Goal: Book appointment/travel/reservation

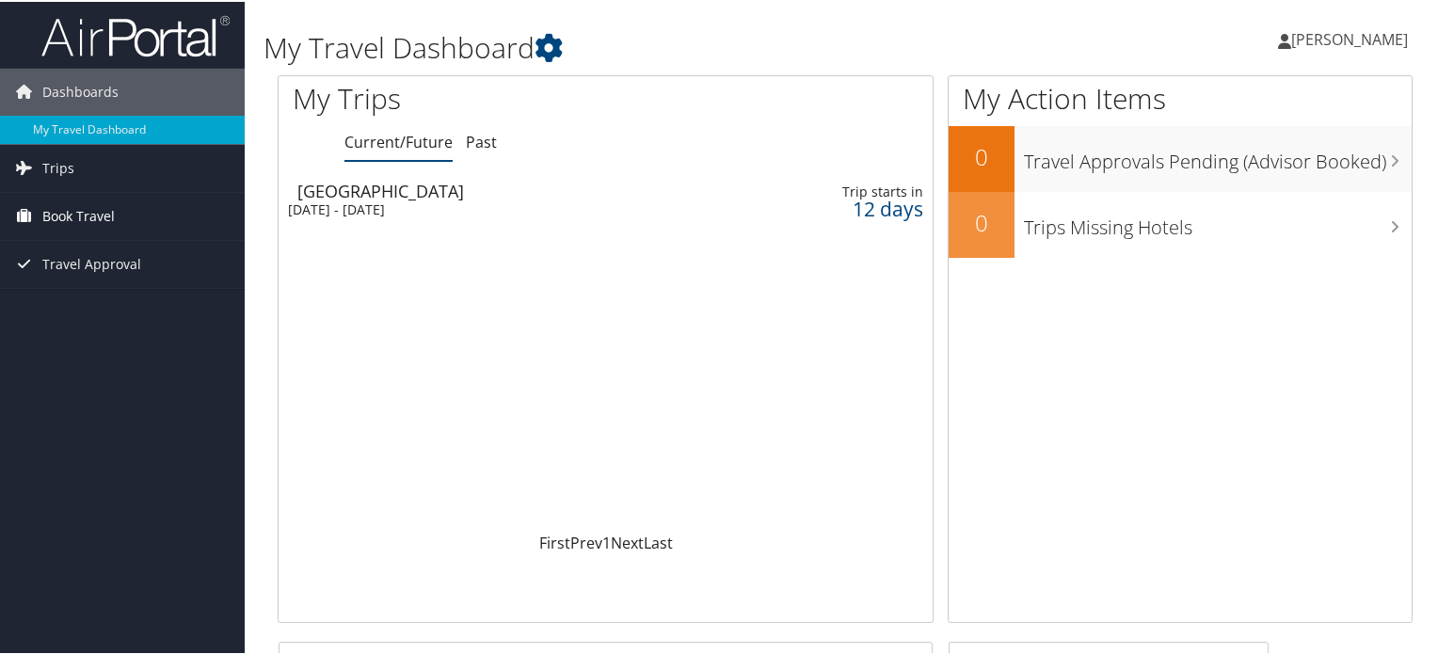
click at [107, 211] on span "Book Travel" at bounding box center [78, 214] width 72 height 47
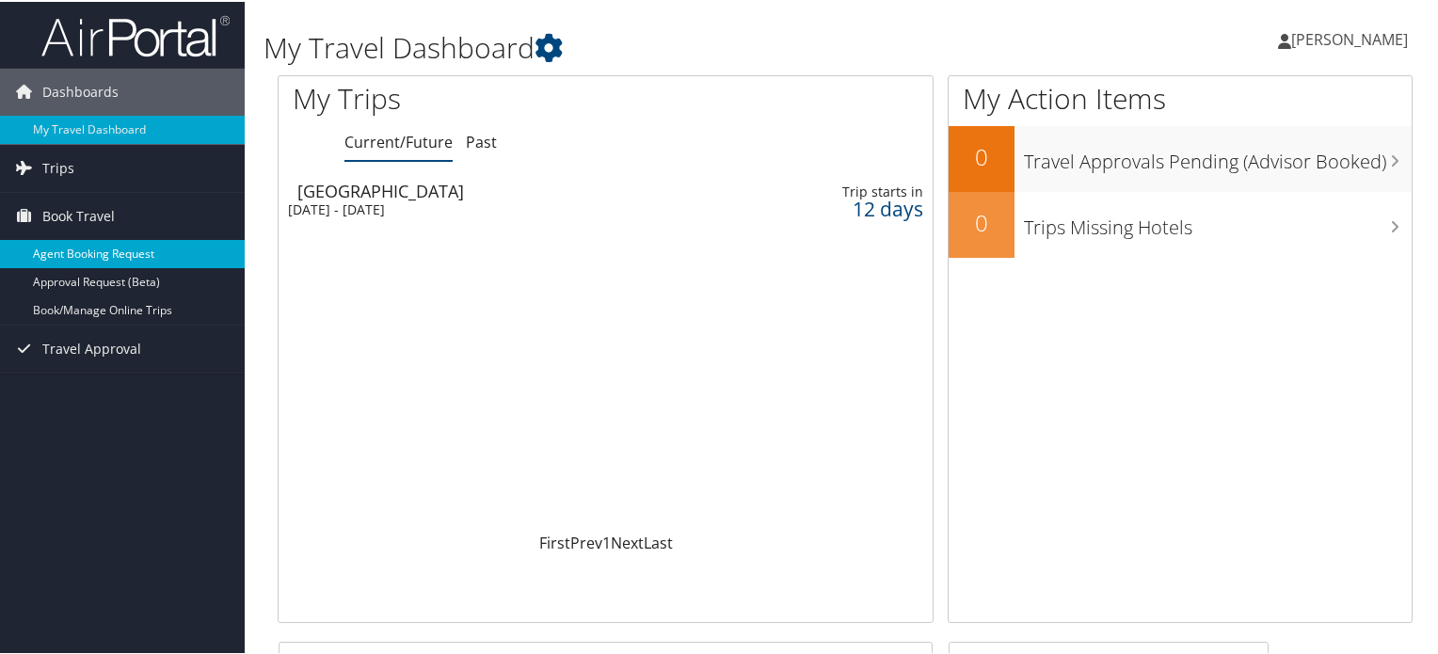
click at [128, 249] on link "Agent Booking Request" at bounding box center [122, 252] width 245 height 28
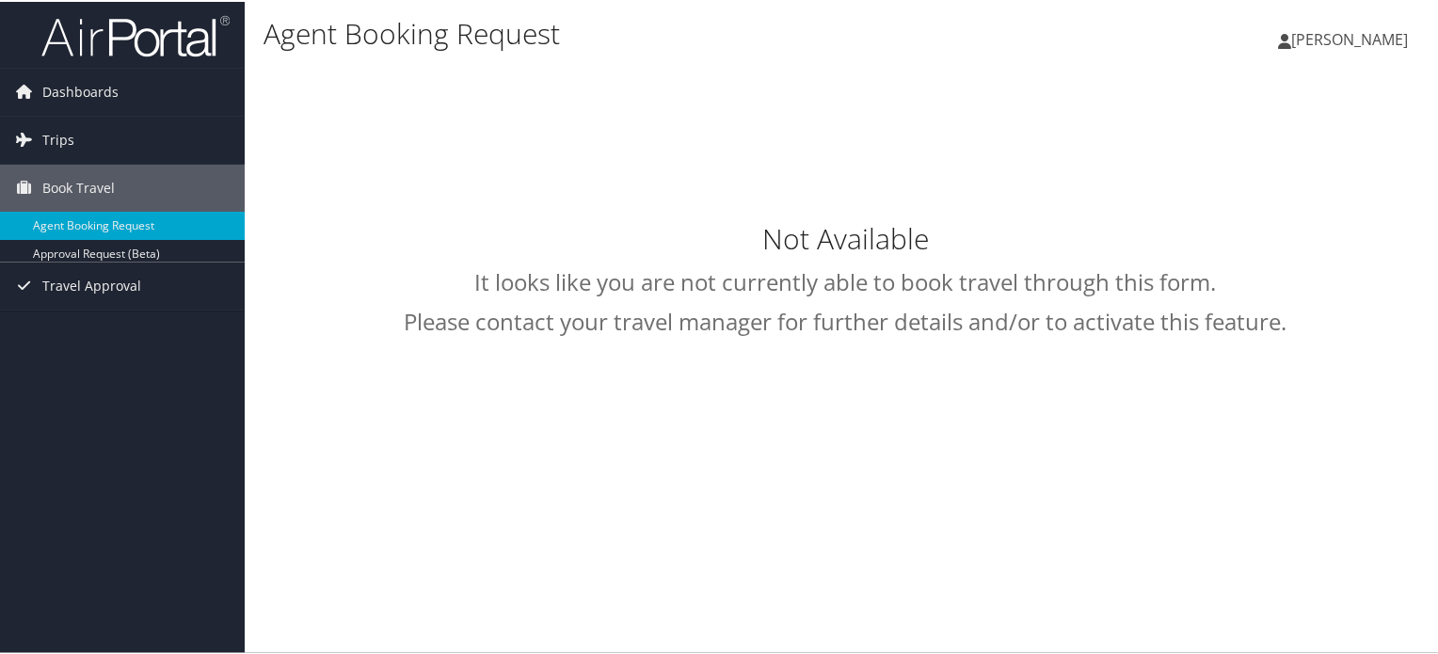
type input "Robert Allen Green"
select select "intermountain@cbtravel.com"
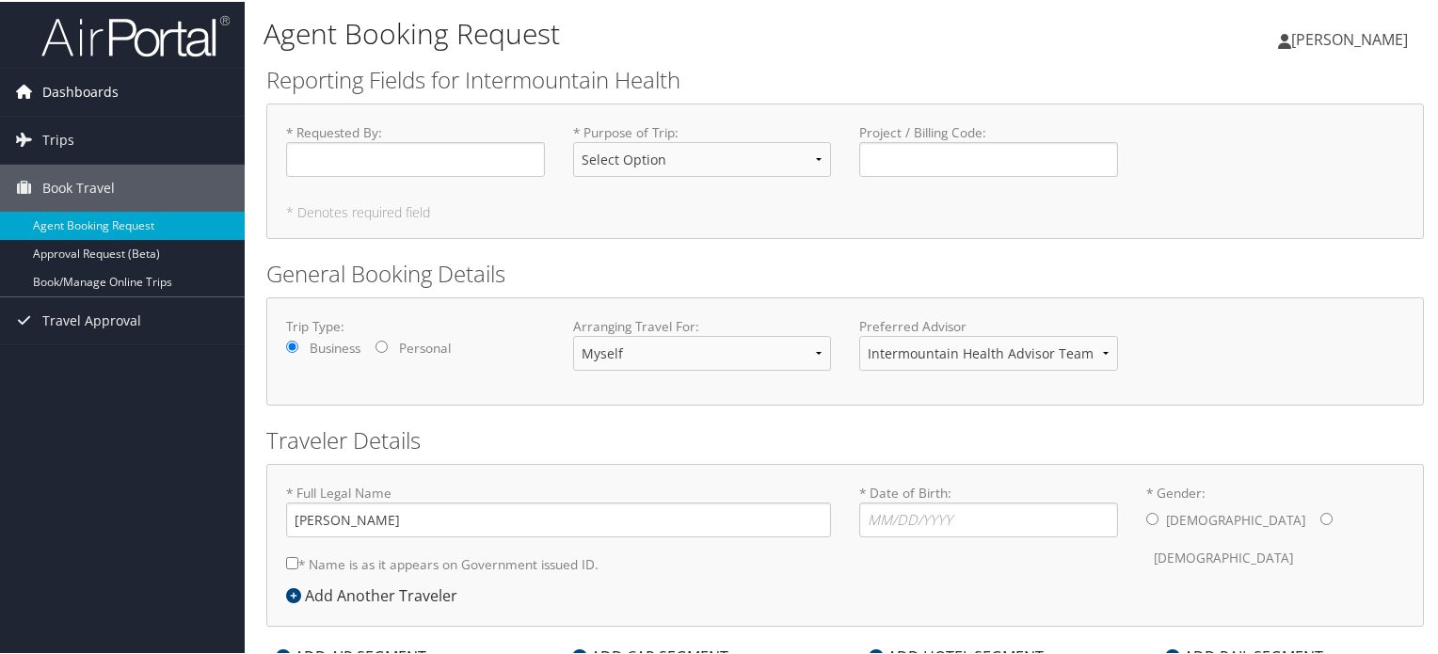
click at [84, 94] on span "Dashboards" at bounding box center [80, 90] width 76 height 47
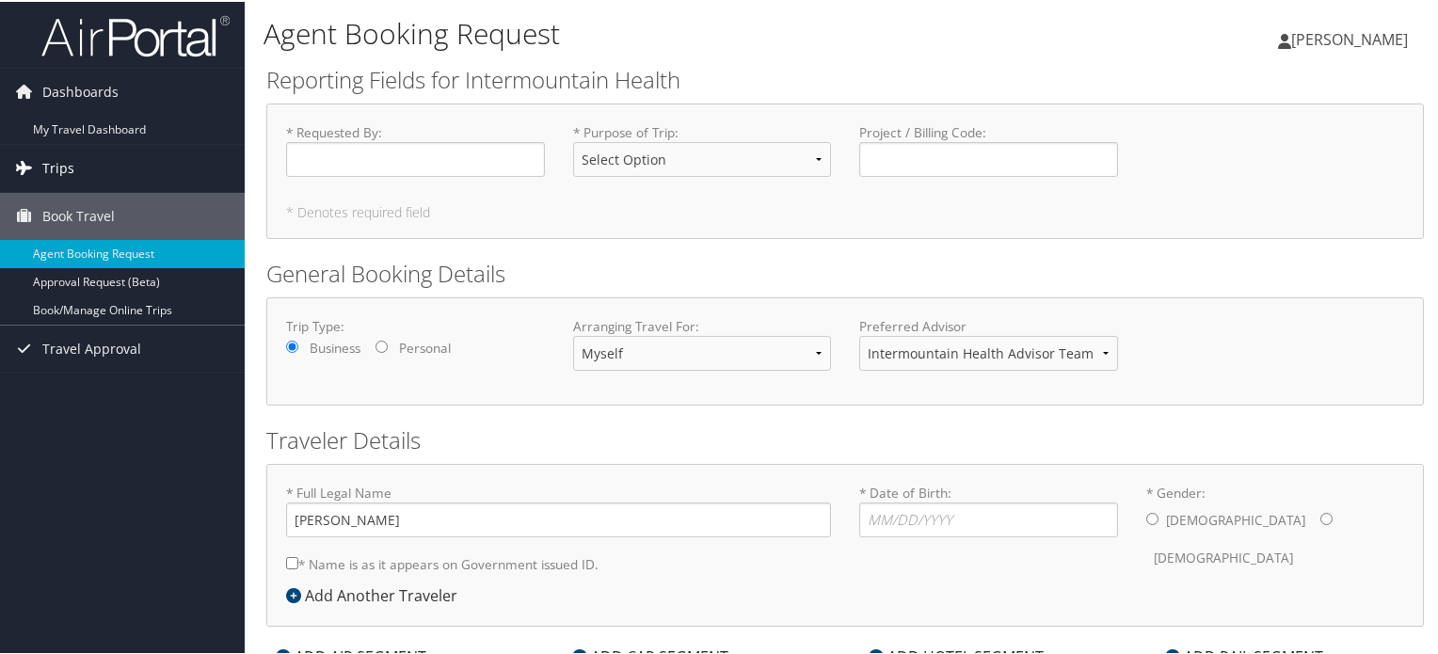
click at [67, 152] on span "Trips" at bounding box center [58, 166] width 32 height 47
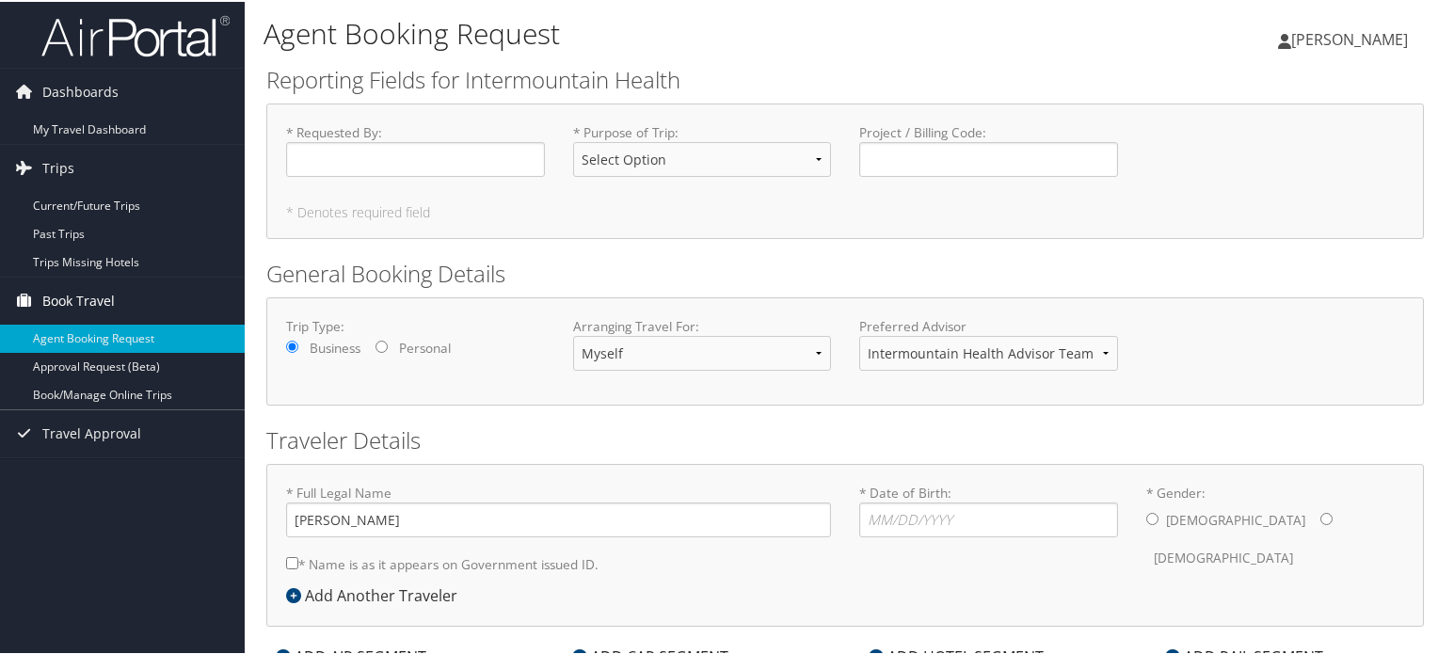
click at [73, 286] on span "Book Travel" at bounding box center [78, 299] width 72 height 47
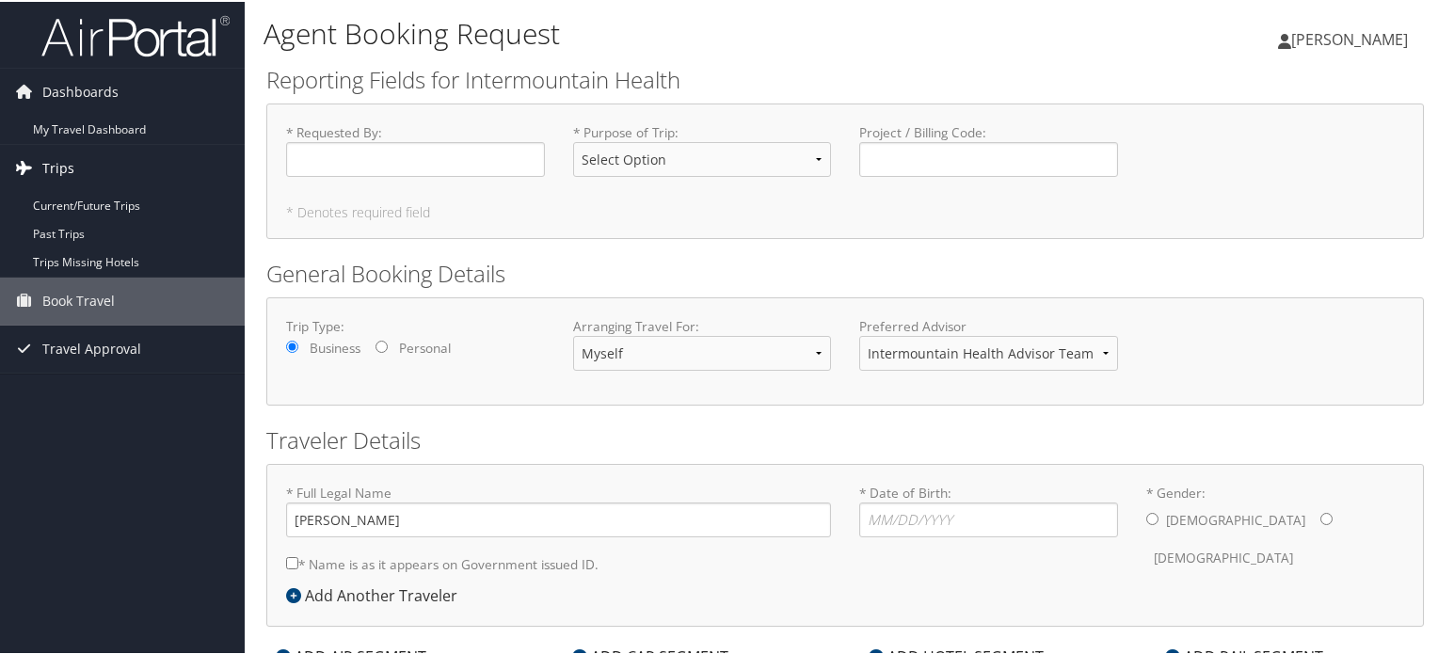
click at [50, 168] on span "Trips" at bounding box center [58, 166] width 32 height 47
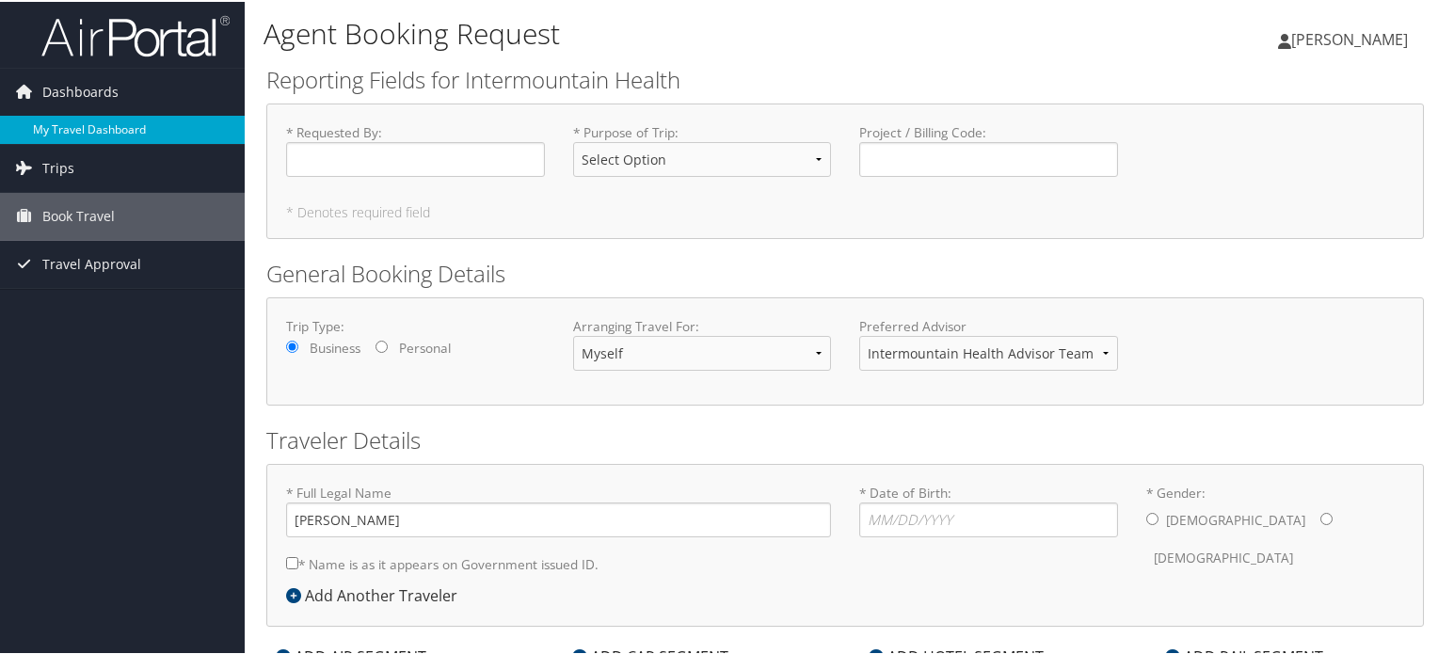
click at [73, 120] on link "My Travel Dashboard" at bounding box center [122, 128] width 245 height 28
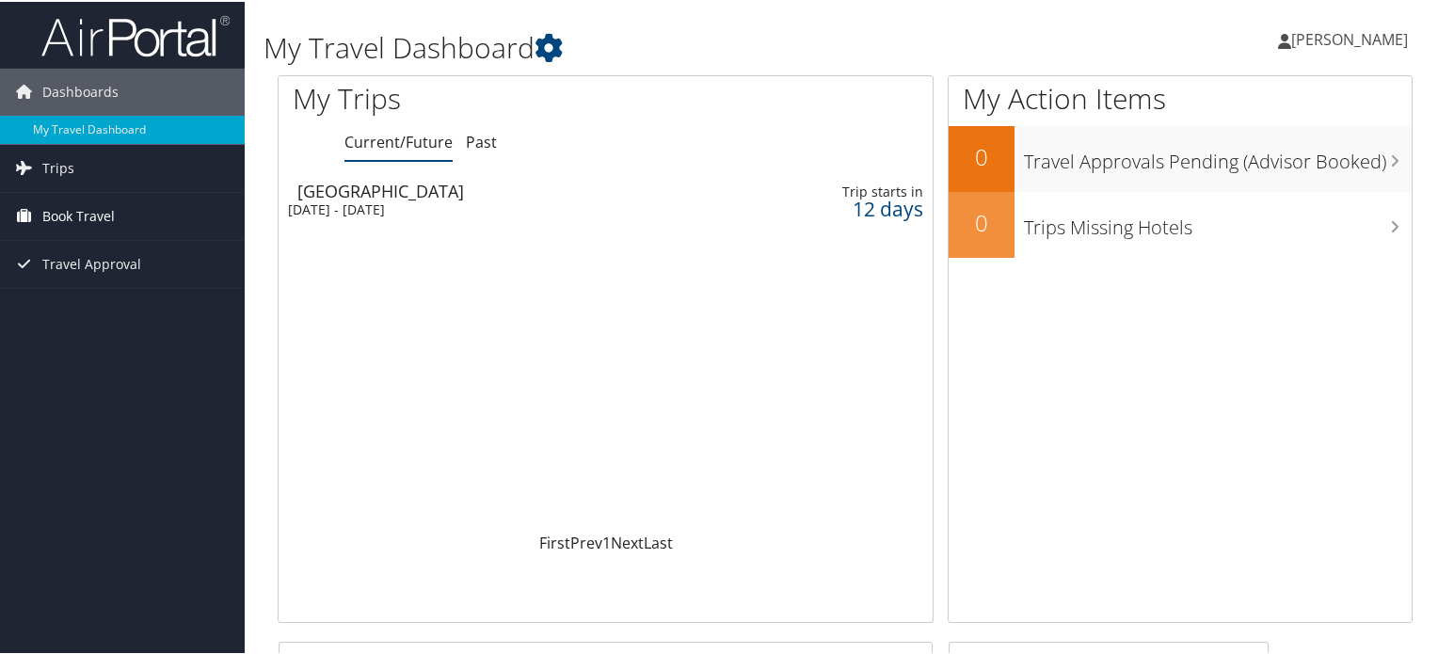
click at [72, 207] on span "Book Travel" at bounding box center [78, 214] width 72 height 47
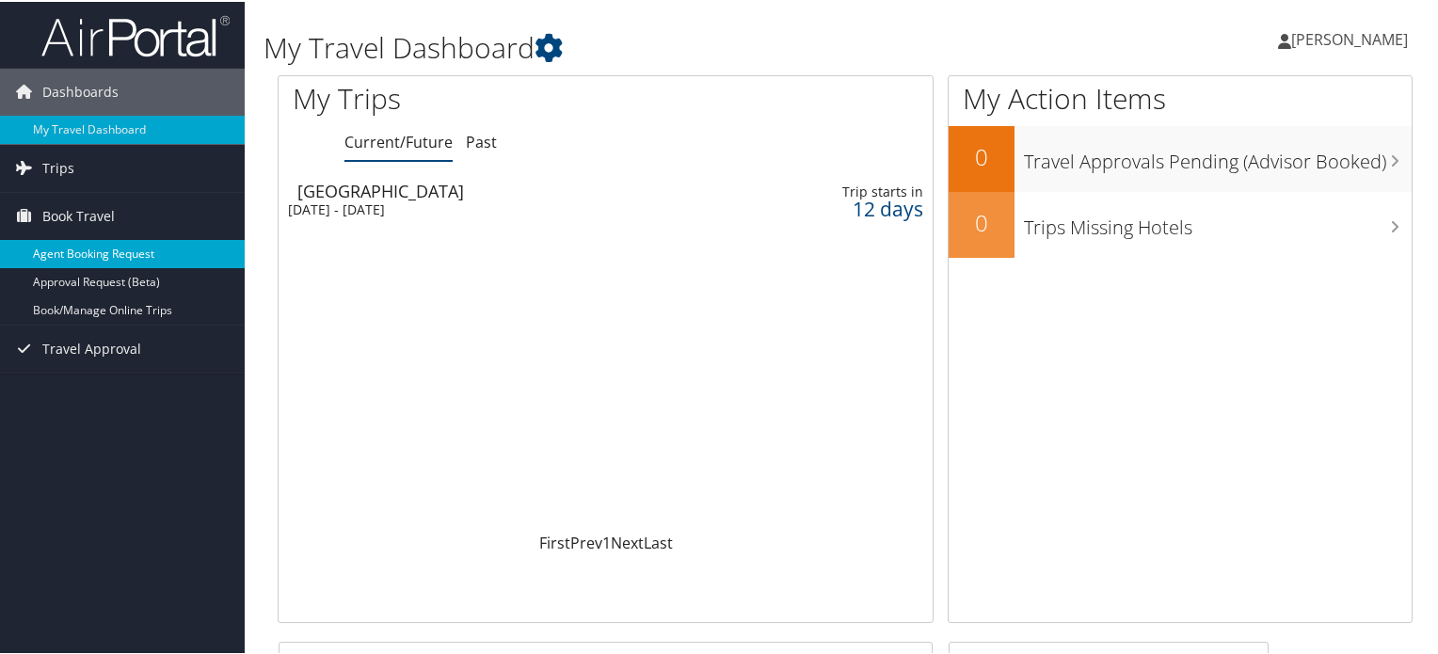
click at [95, 246] on link "Agent Booking Request" at bounding box center [122, 252] width 245 height 28
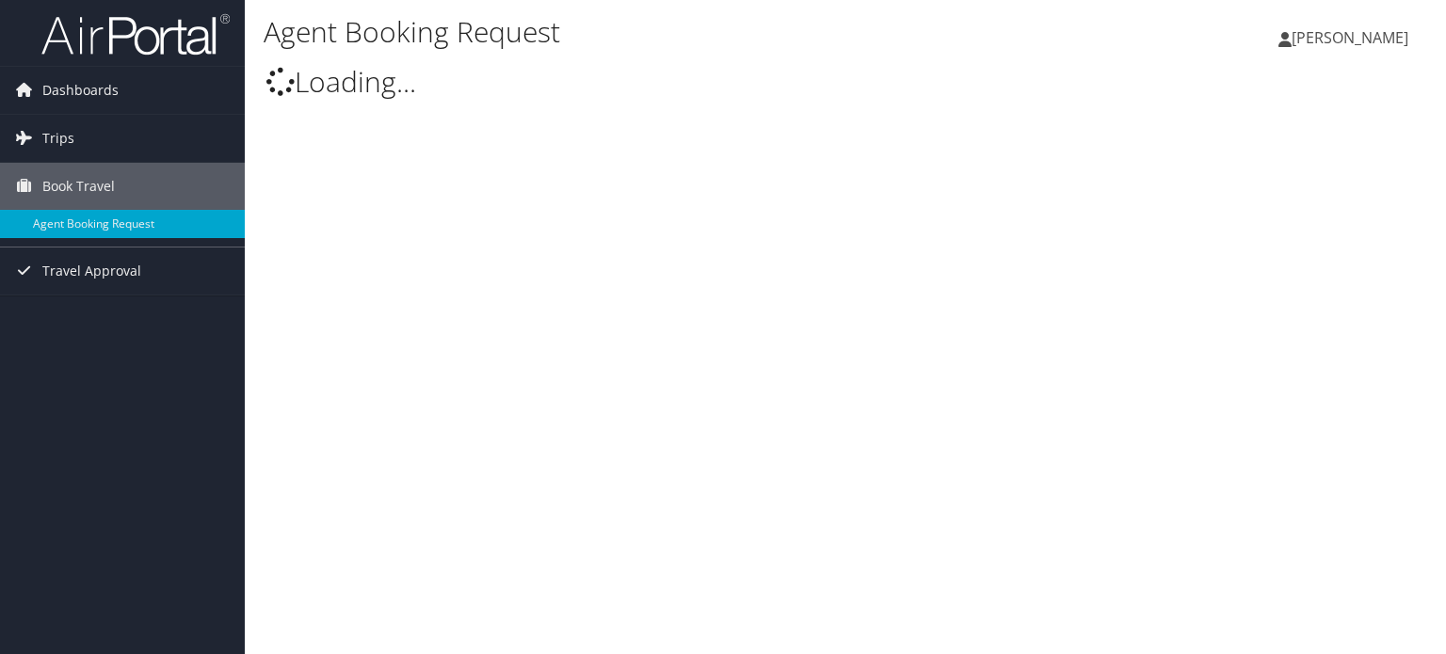
type input "[PERSON_NAME]"
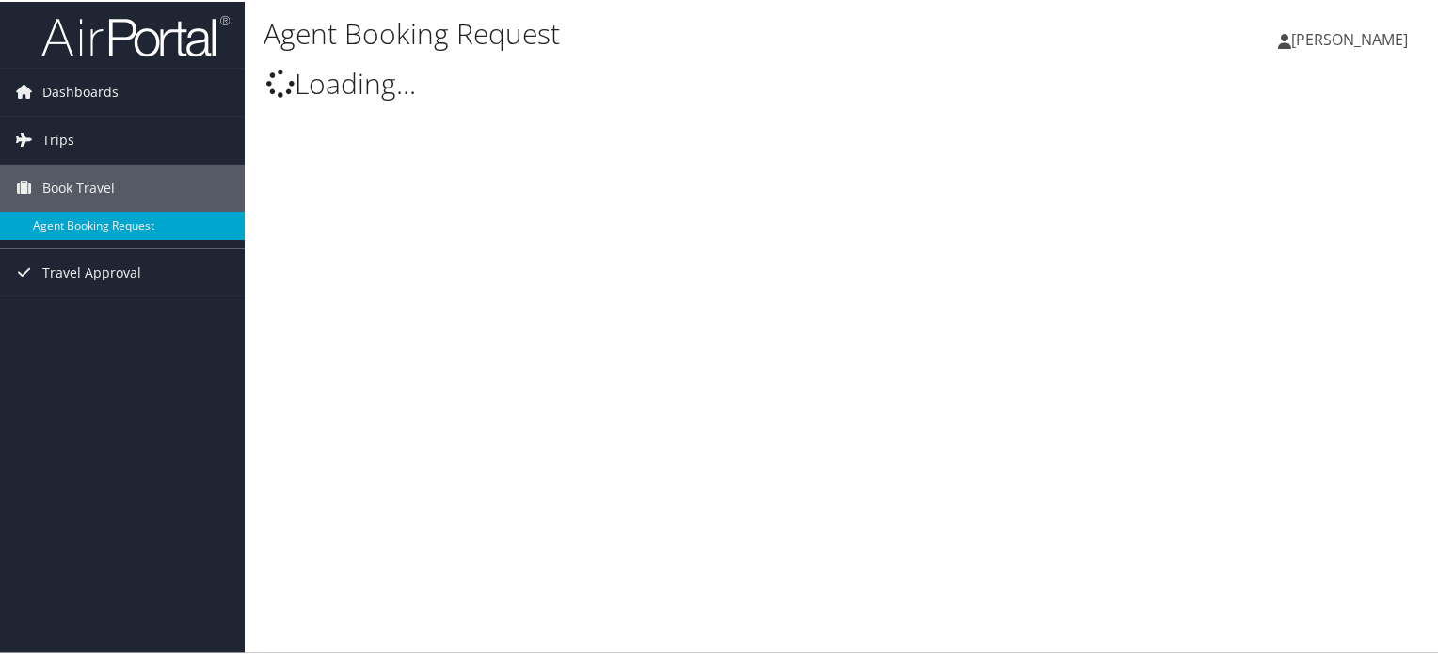
select select "intermountain@cbtravel.com"
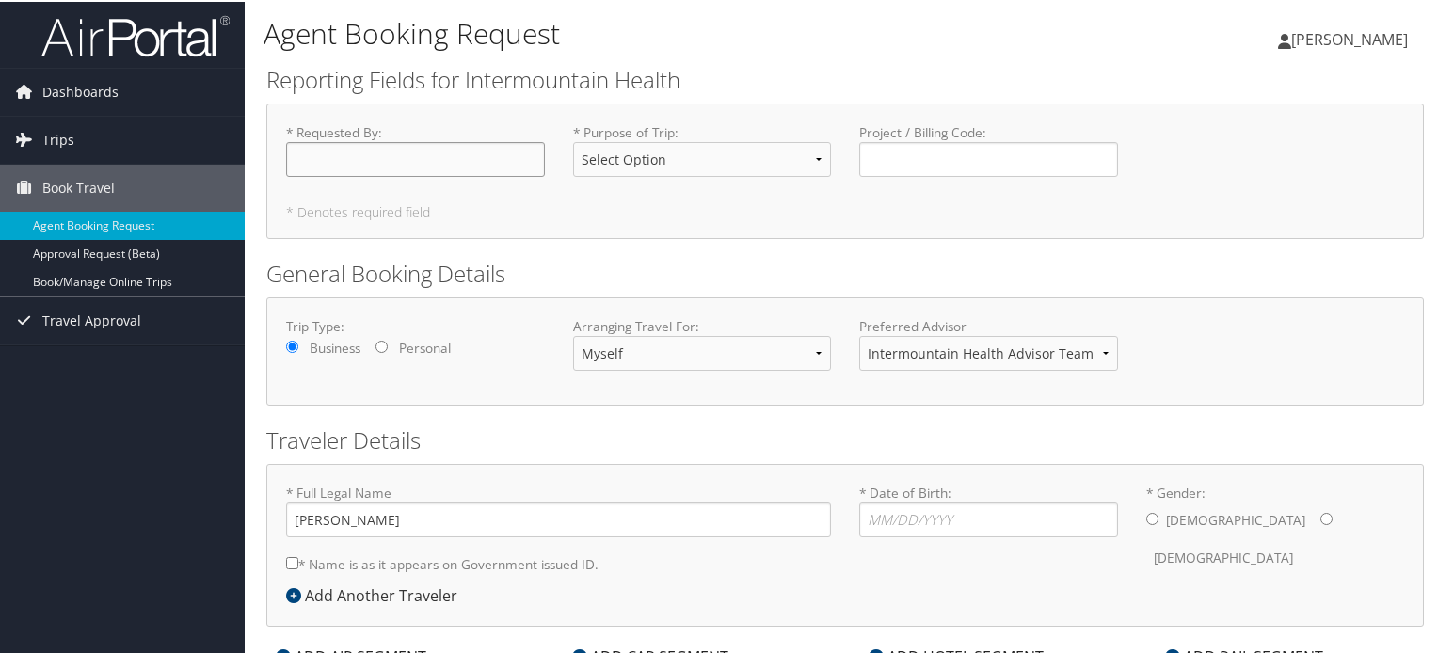
click at [355, 161] on input "* Requested By : Required" at bounding box center [415, 157] width 259 height 35
type input "[PERSON_NAME]"
click at [698, 167] on select "Select Option 3rd Party Reimbursable Business CME Conf or Education Groups Pers…" at bounding box center [702, 157] width 259 height 35
select select "Business"
click at [573, 140] on select "Select Option 3rd Party Reimbursable Business CME Conf or Education Groups Pers…" at bounding box center [702, 157] width 259 height 35
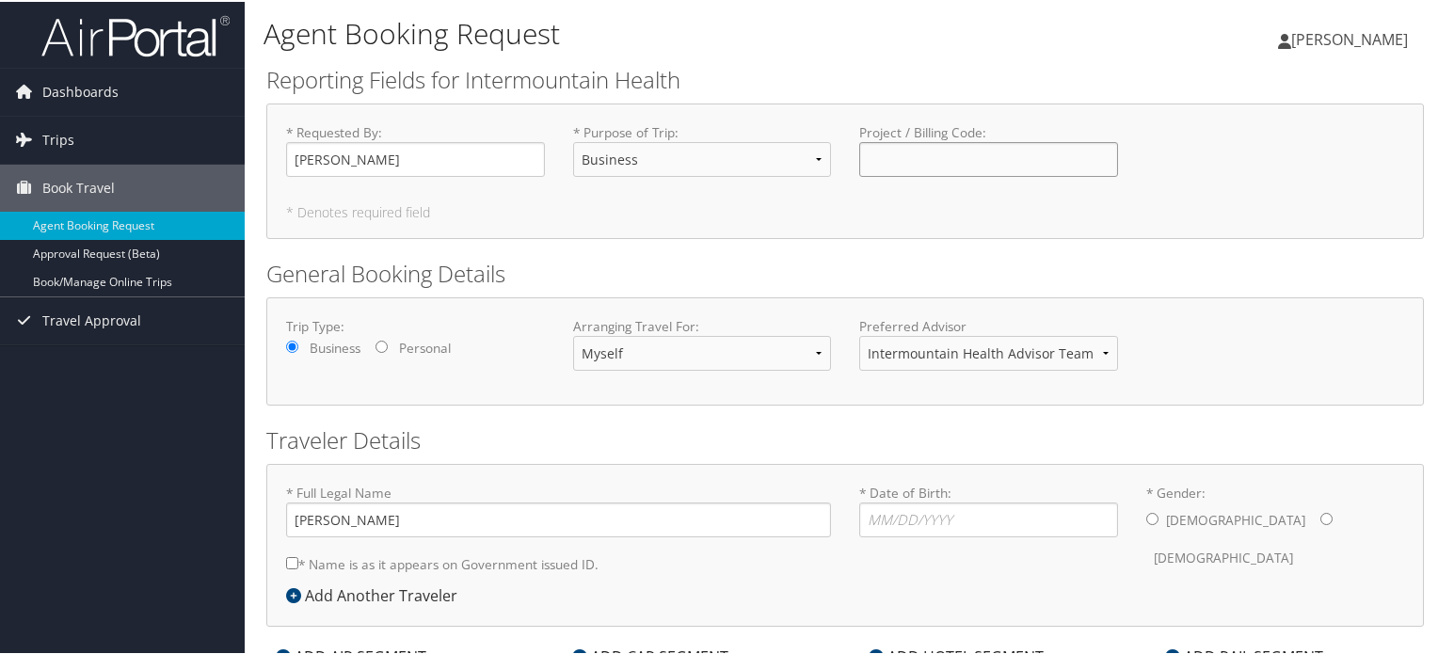
click at [902, 158] on input "Project / Billing Code : Required" at bounding box center [988, 157] width 259 height 35
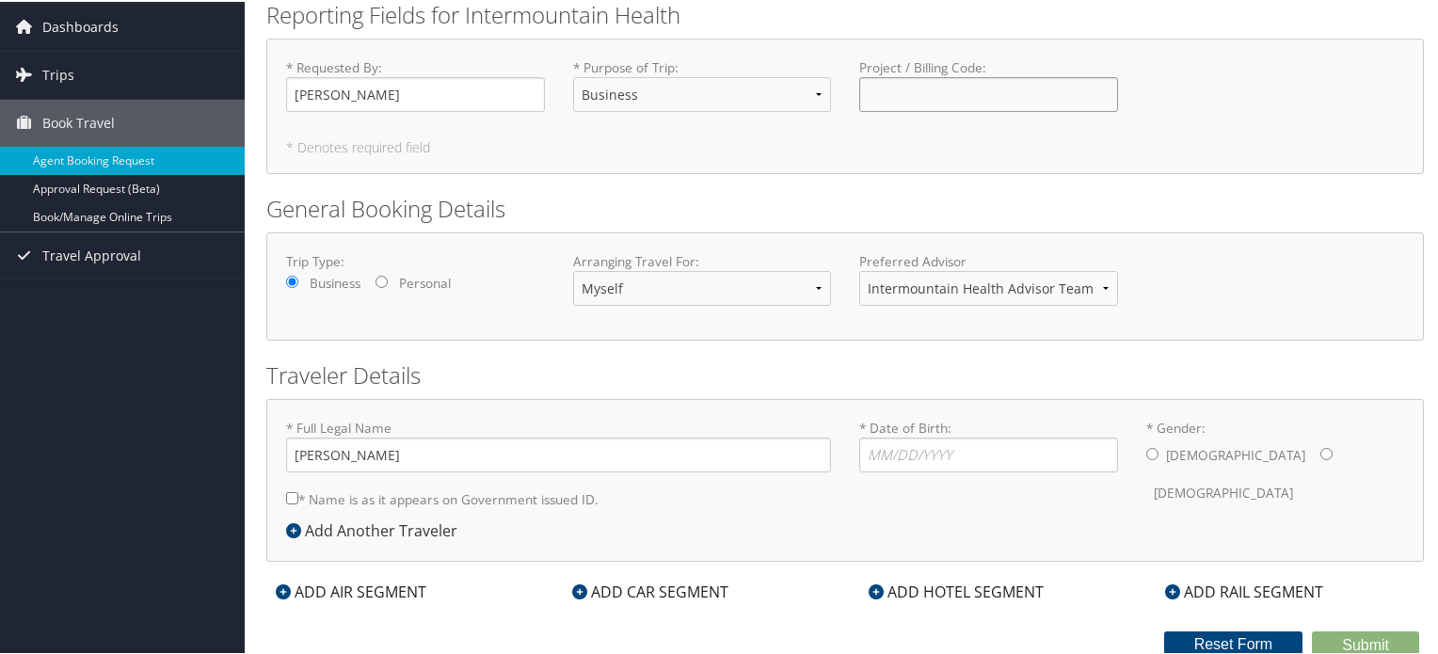
scroll to position [68, 0]
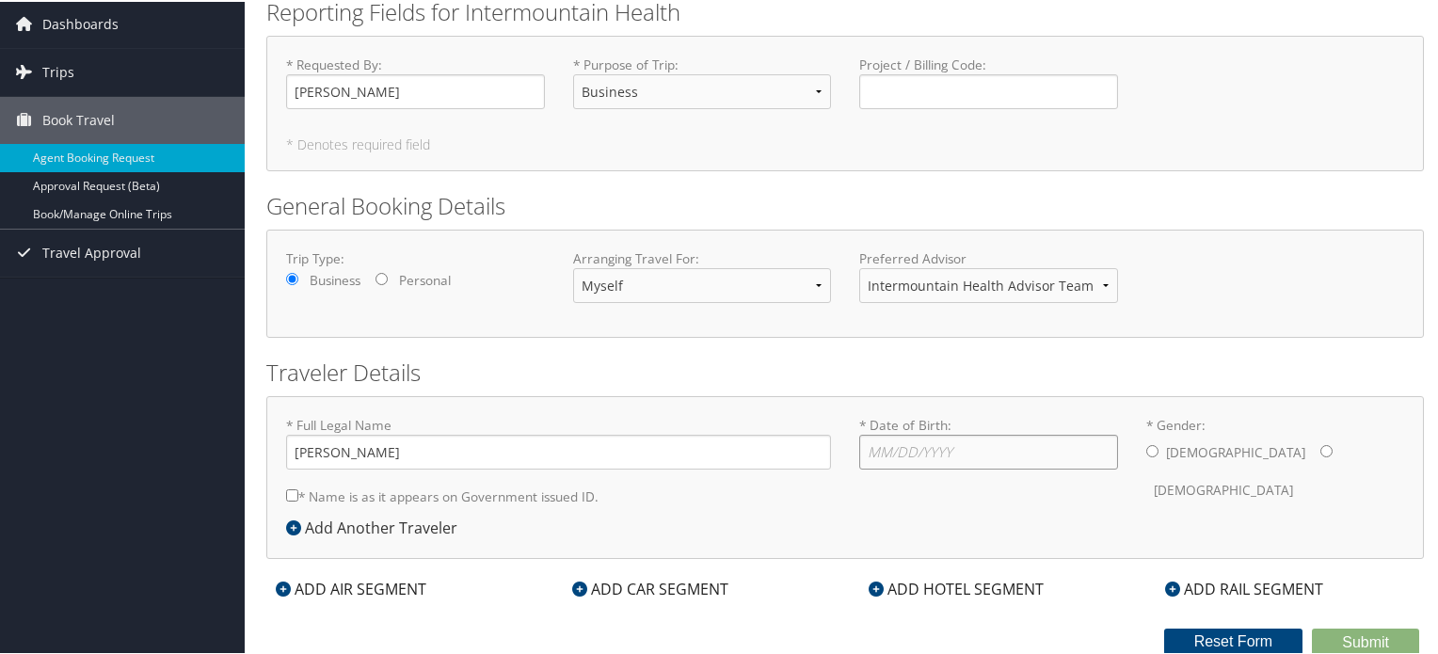
click at [964, 450] on input "* Date of Birth: Invalid Date" at bounding box center [988, 450] width 259 height 35
type input "07/06/1989"
click at [1146, 454] on input "* Gender: Male Female" at bounding box center [1152, 449] width 12 height 12
radio input "true"
click at [292, 491] on input "* Name is as it appears on Government issued ID." at bounding box center [292, 494] width 12 height 12
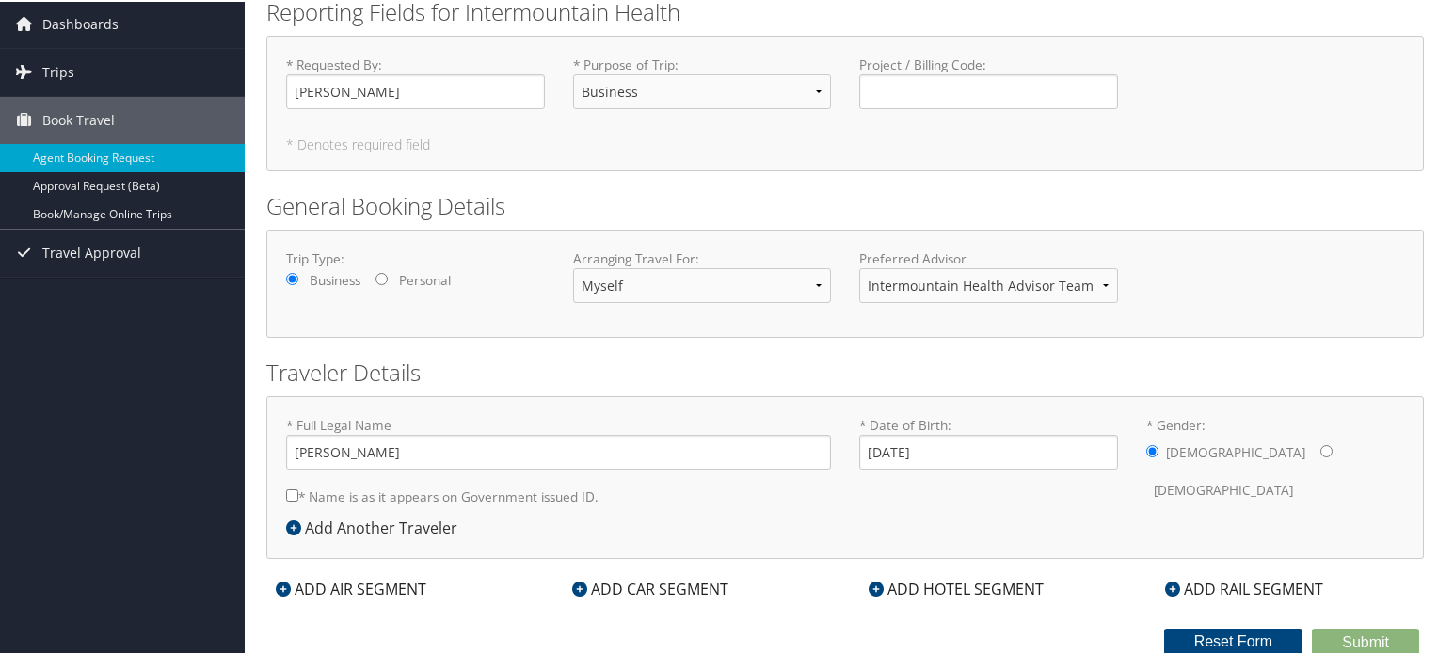
checkbox input "true"
click at [873, 583] on icon at bounding box center [876, 587] width 15 height 15
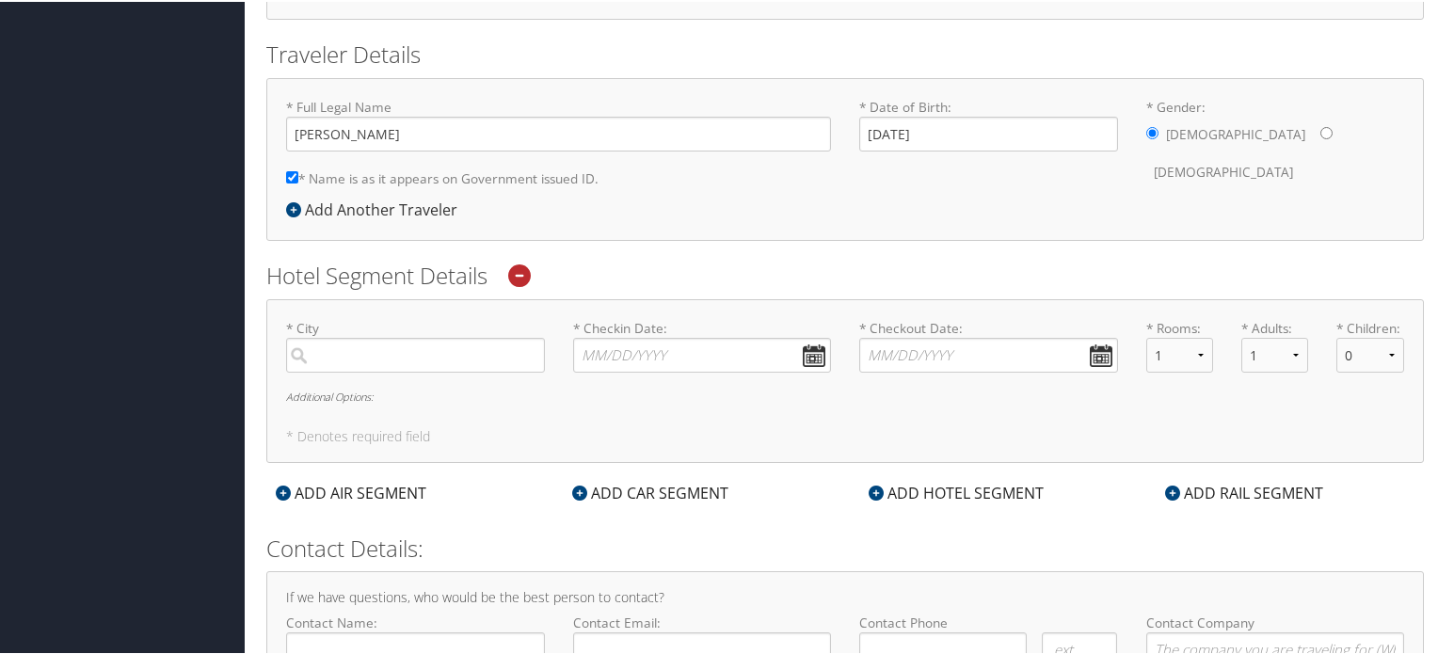
scroll to position [444, 0]
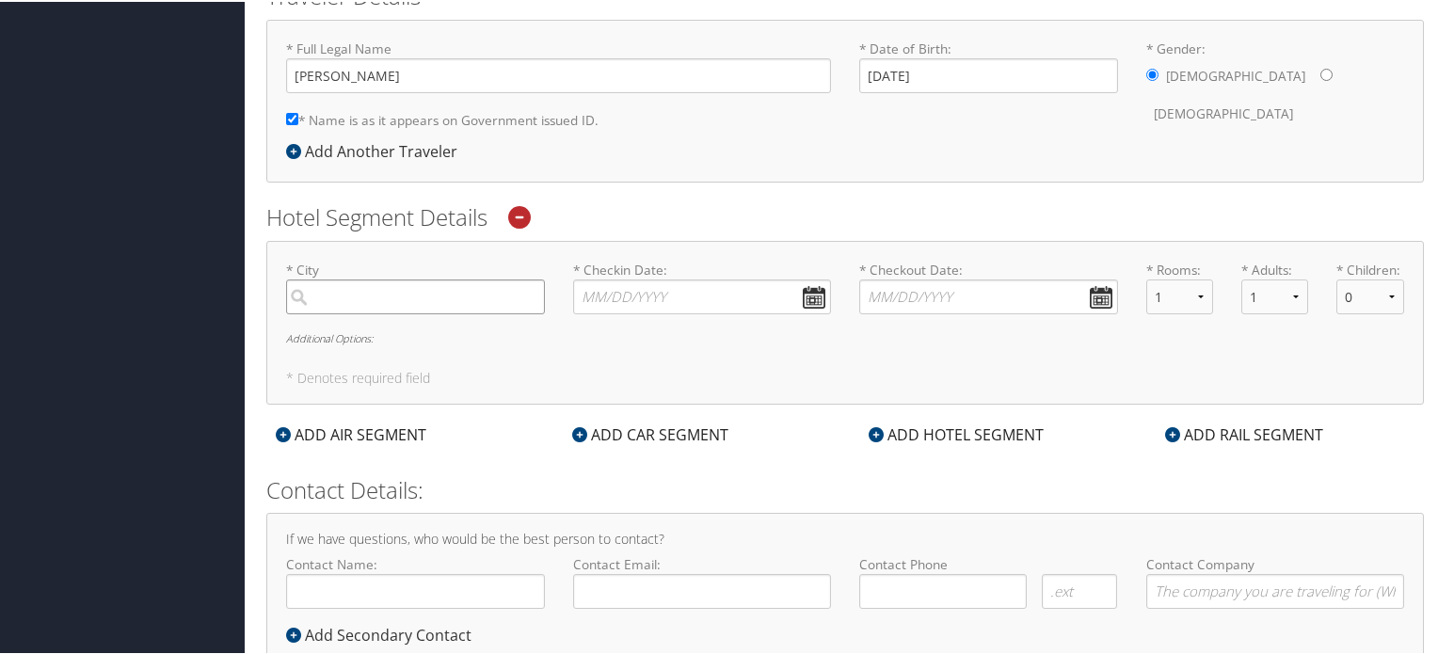
click at [352, 304] on input "search" at bounding box center [415, 295] width 259 height 35
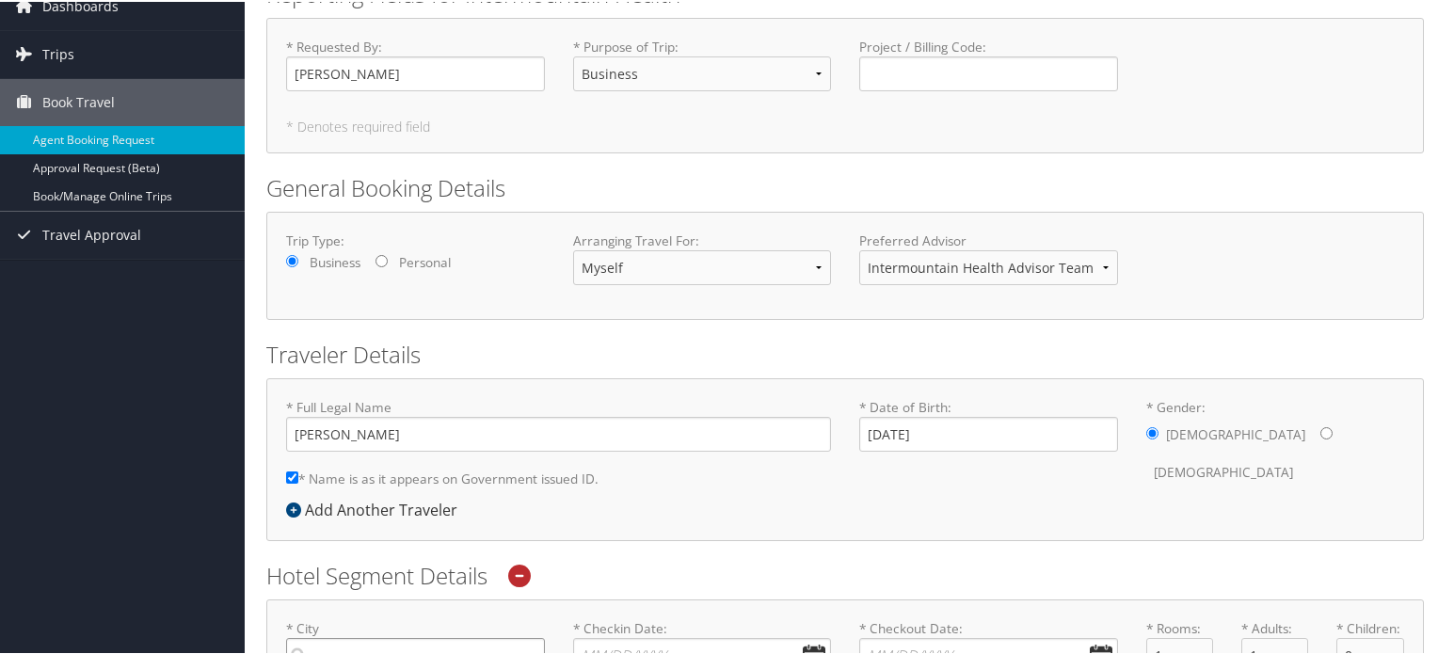
scroll to position [0, 0]
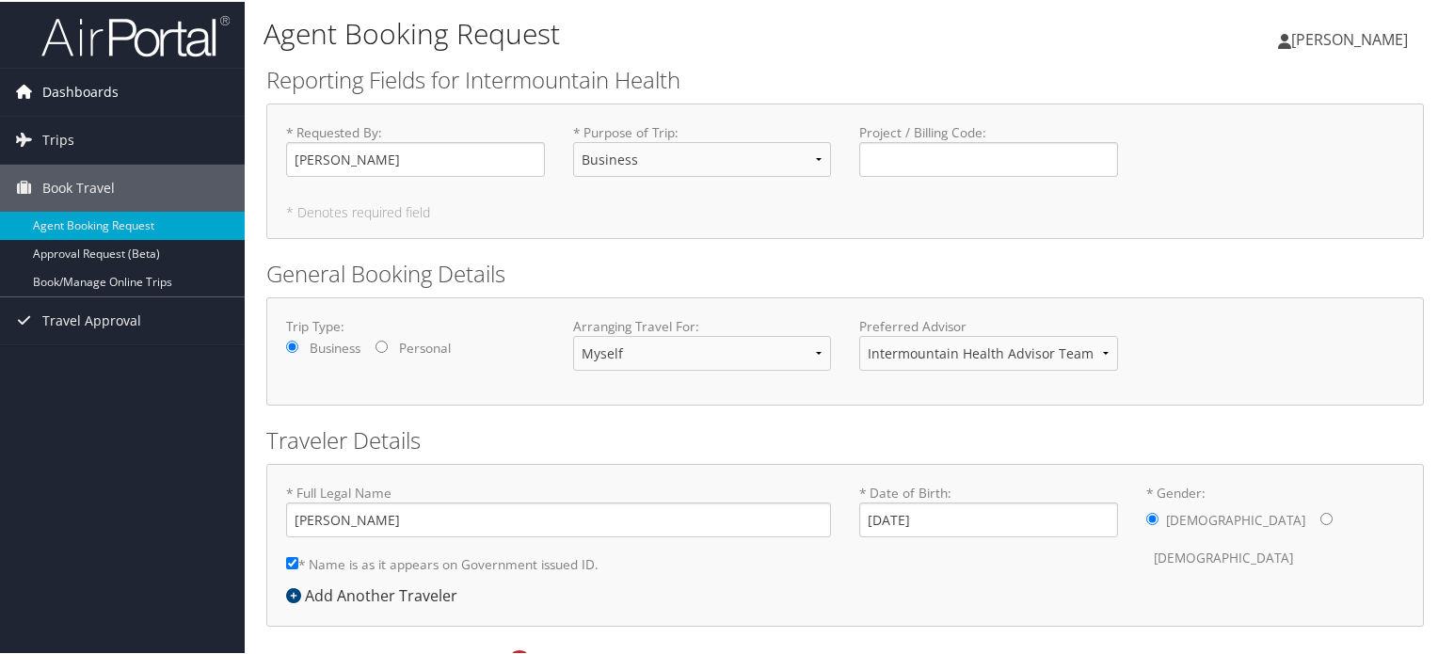
click at [45, 94] on span "Dashboards" at bounding box center [80, 90] width 76 height 47
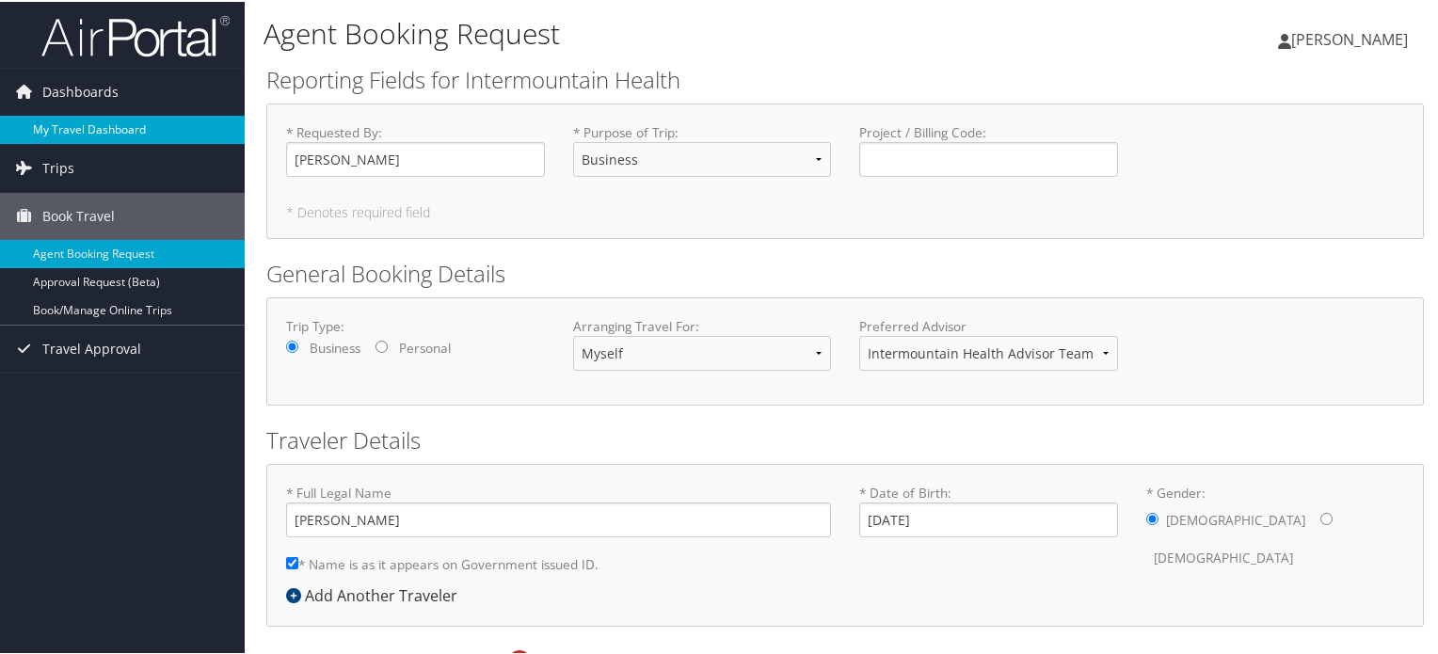
click at [95, 119] on link "My Travel Dashboard" at bounding box center [122, 128] width 245 height 28
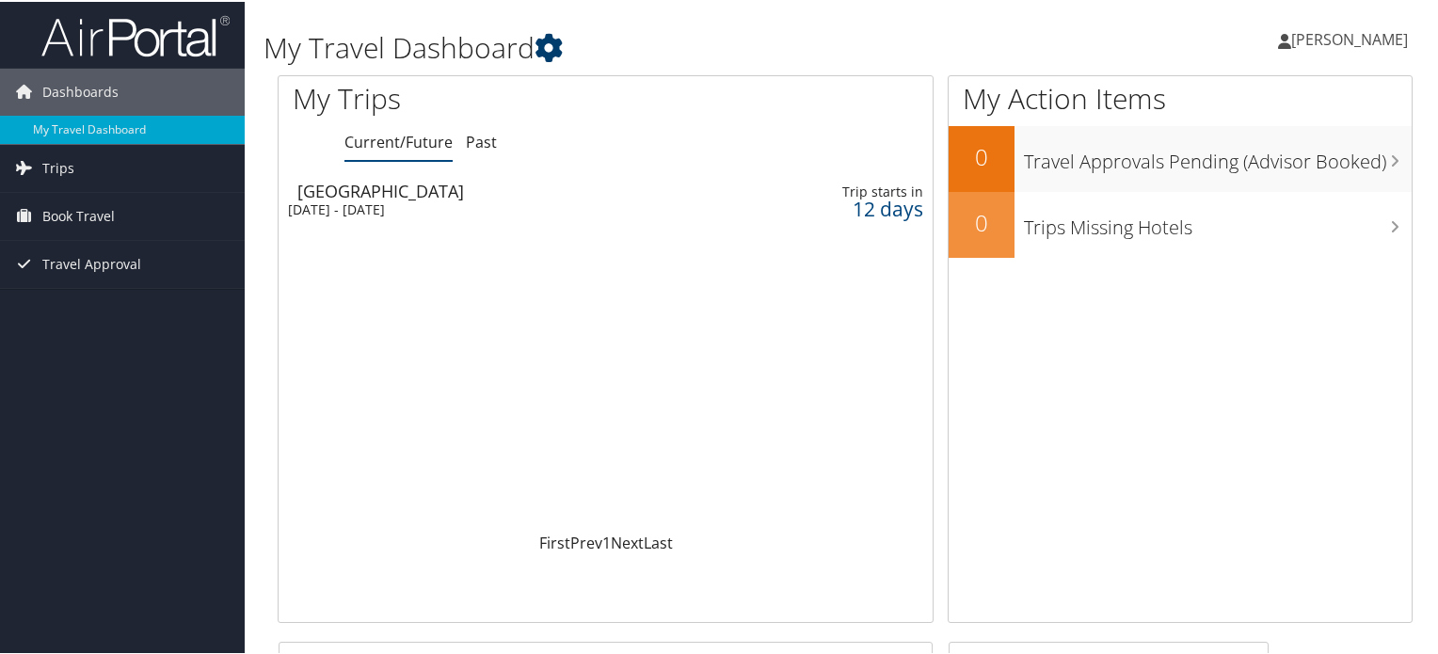
click at [547, 44] on icon at bounding box center [549, 46] width 28 height 28
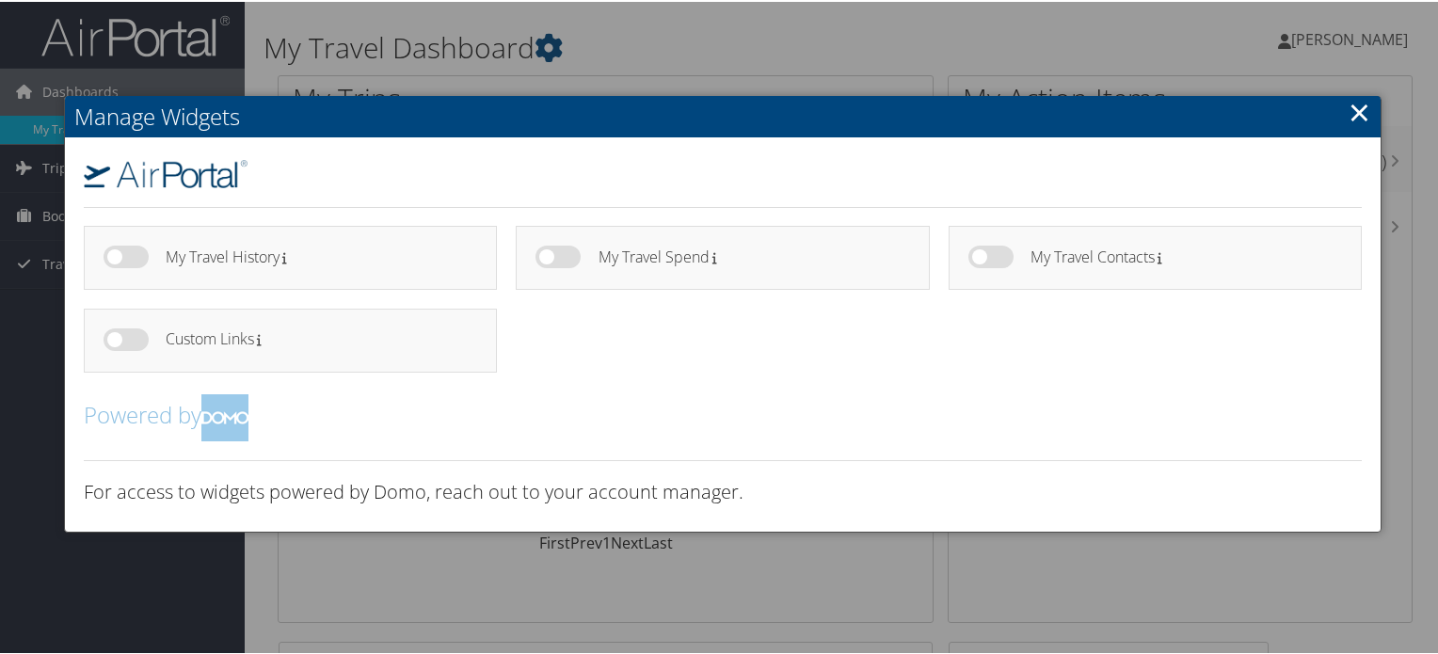
click at [1349, 106] on link "×" at bounding box center [1360, 110] width 22 height 38
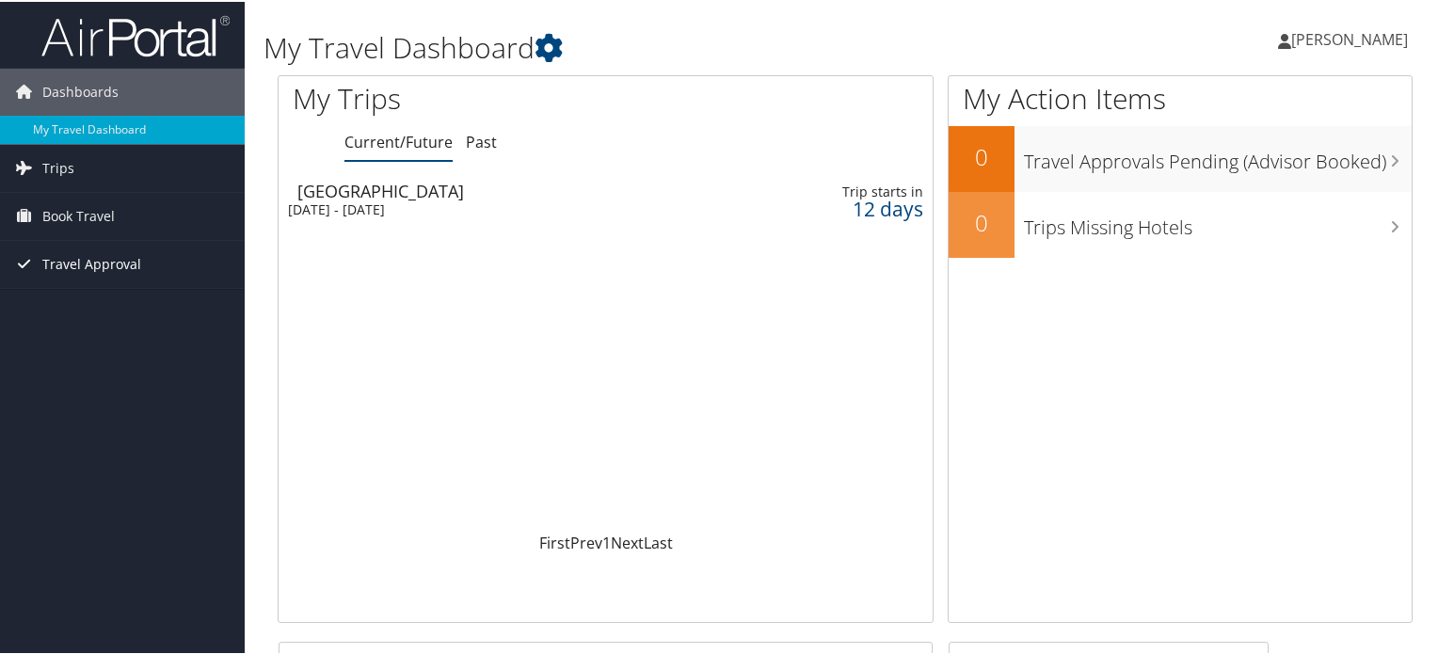
click at [124, 260] on span "Travel Approval" at bounding box center [91, 262] width 99 height 47
click at [136, 258] on span "Travel Approval" at bounding box center [91, 262] width 99 height 47
click at [72, 173] on link "Trips" at bounding box center [122, 166] width 245 height 47
click at [96, 163] on link "Trips" at bounding box center [122, 166] width 245 height 47
click at [94, 211] on span "Book Travel" at bounding box center [78, 214] width 72 height 47
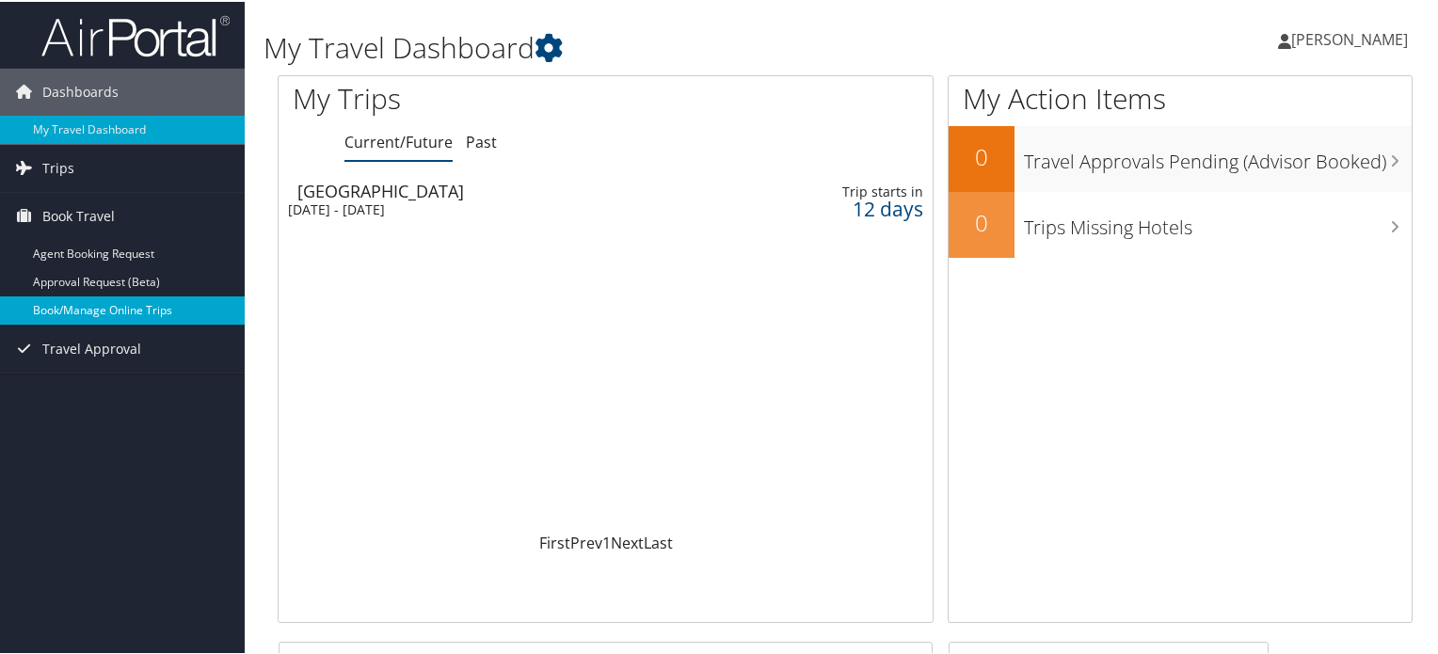
click at [138, 304] on link "Book/Manage Online Trips" at bounding box center [122, 309] width 245 height 28
